Goal: Communication & Community: Answer question/provide support

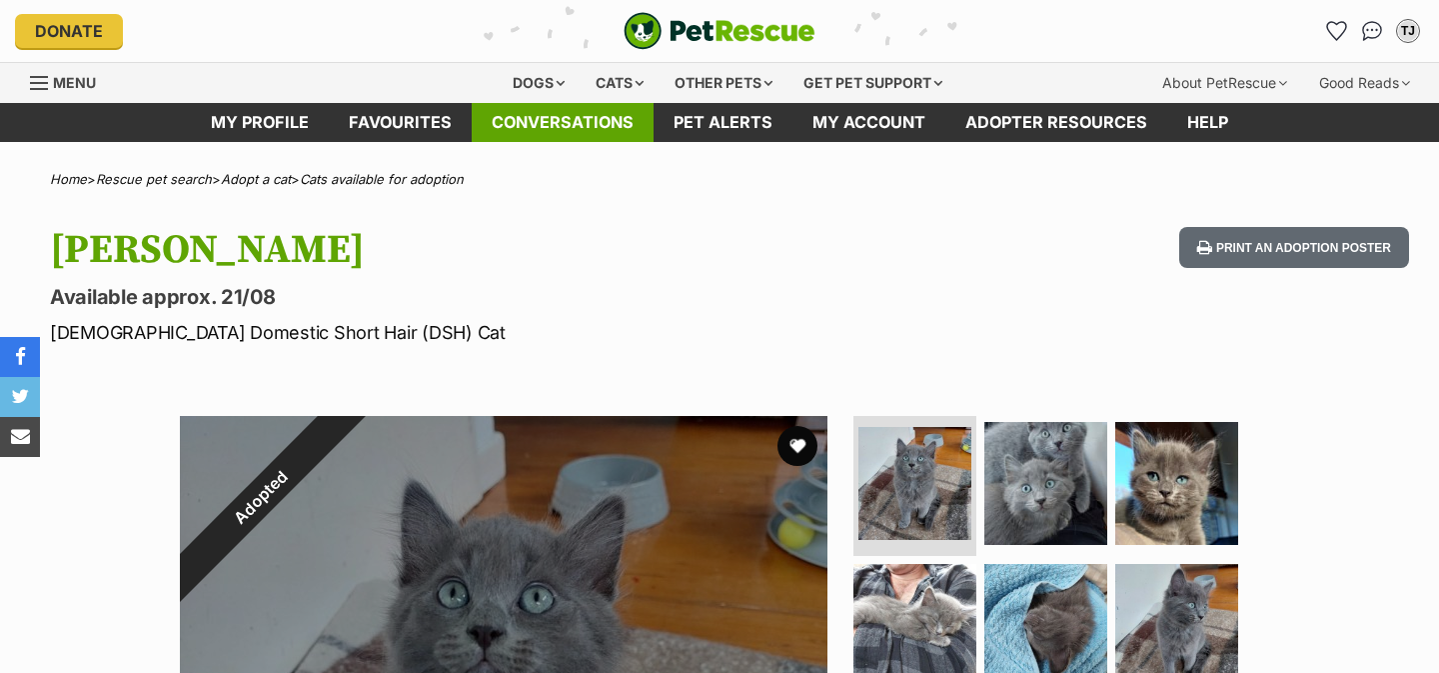
click at [613, 112] on link "Conversations" at bounding box center [563, 122] width 182 height 39
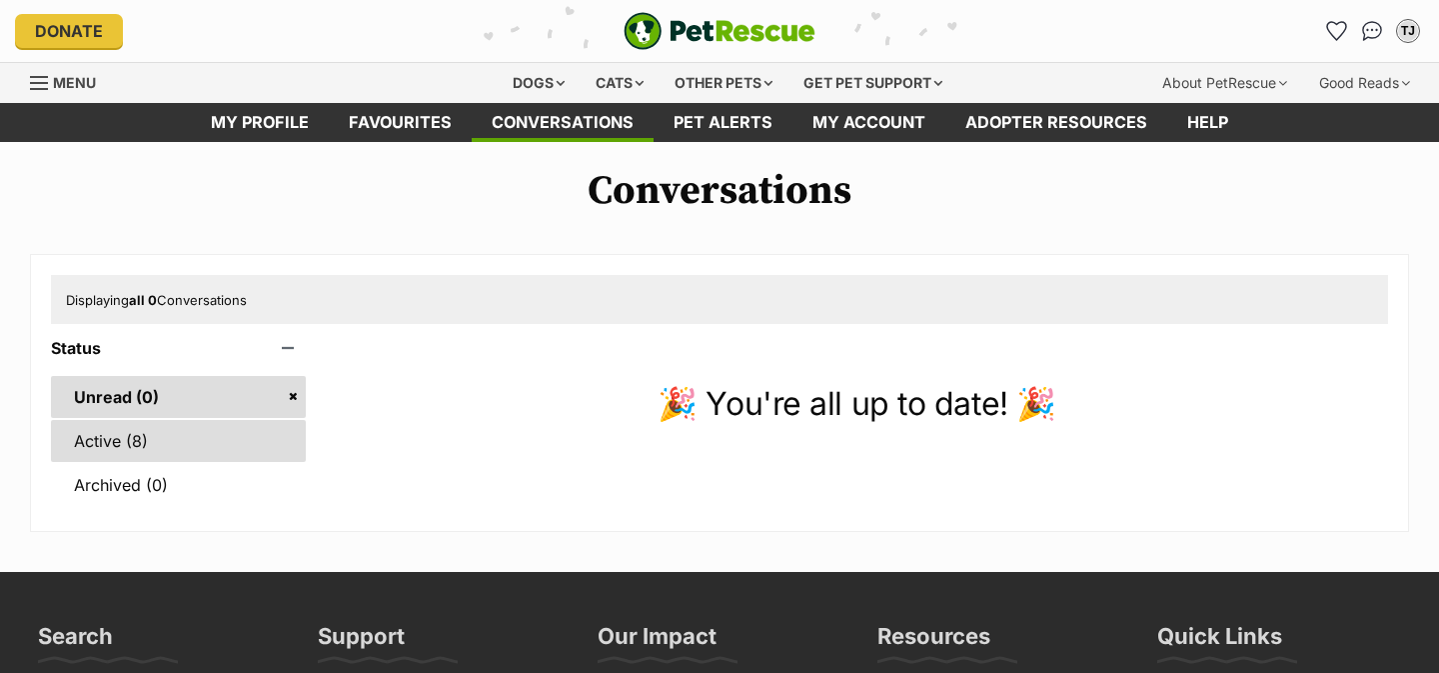
click at [203, 443] on link "Active (8)" at bounding box center [178, 441] width 255 height 42
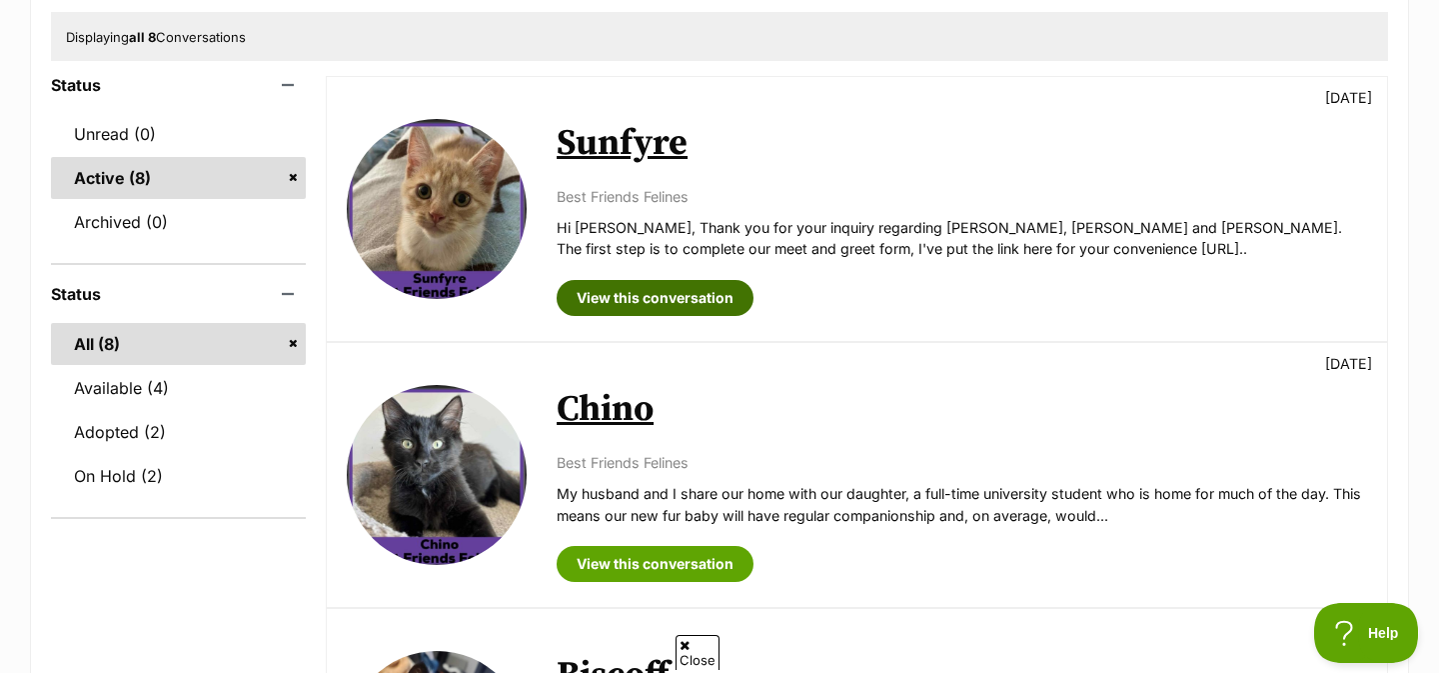
click at [624, 310] on link "View this conversation" at bounding box center [655, 298] width 197 height 36
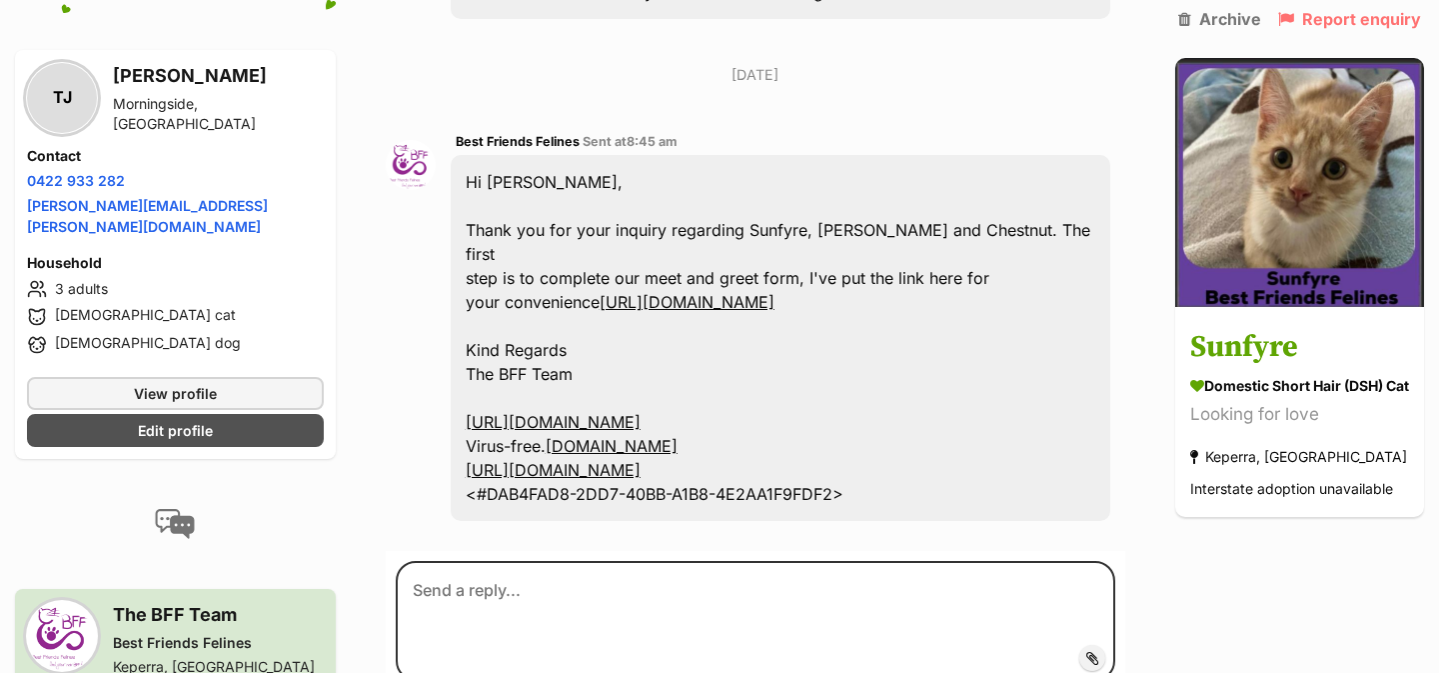
scroll to position [803, 0]
